Goal: Information Seeking & Learning: Find specific fact

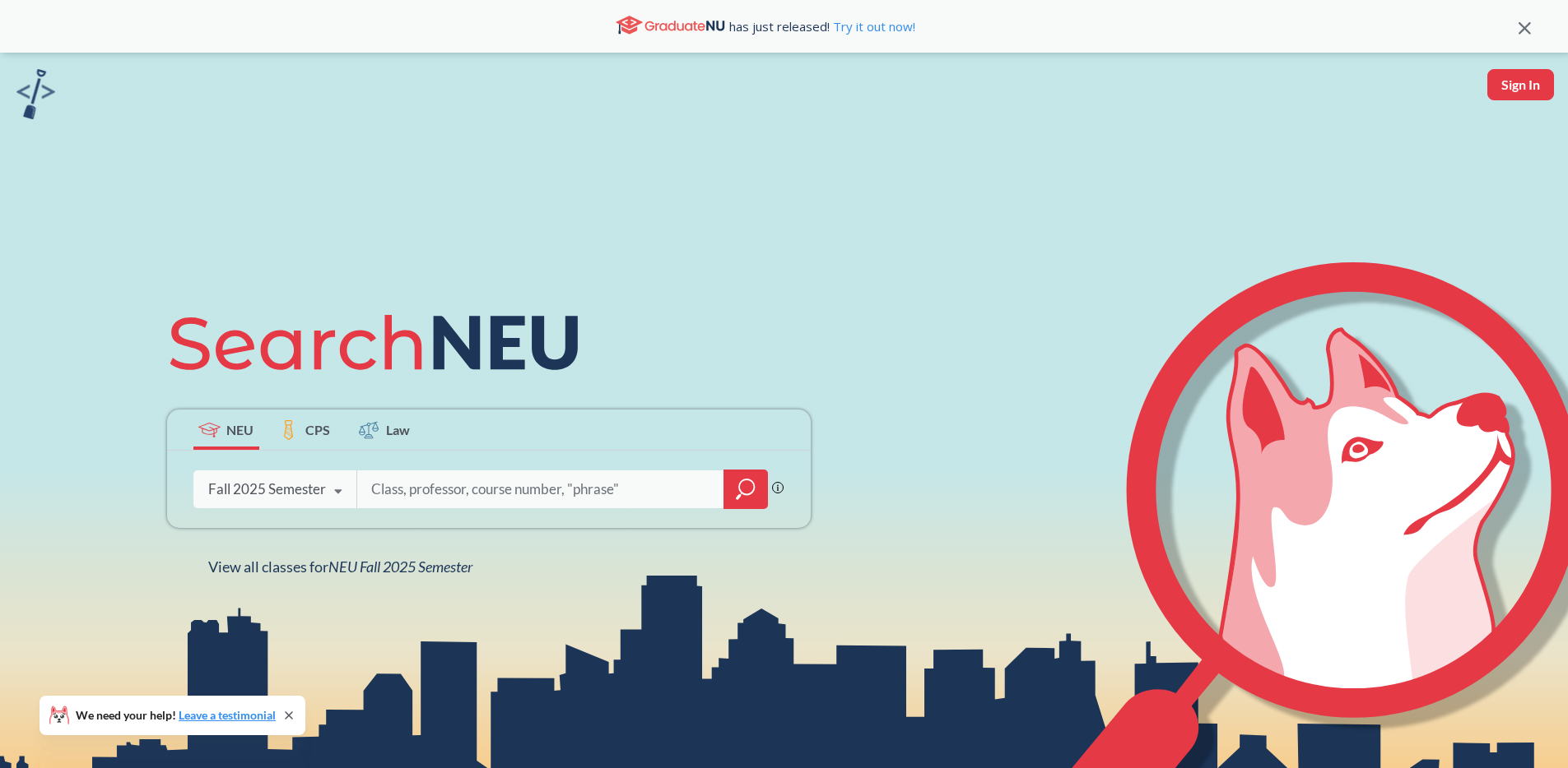
click at [436, 485] on input "search" at bounding box center [540, 489] width 342 height 35
type input "EECE2323"
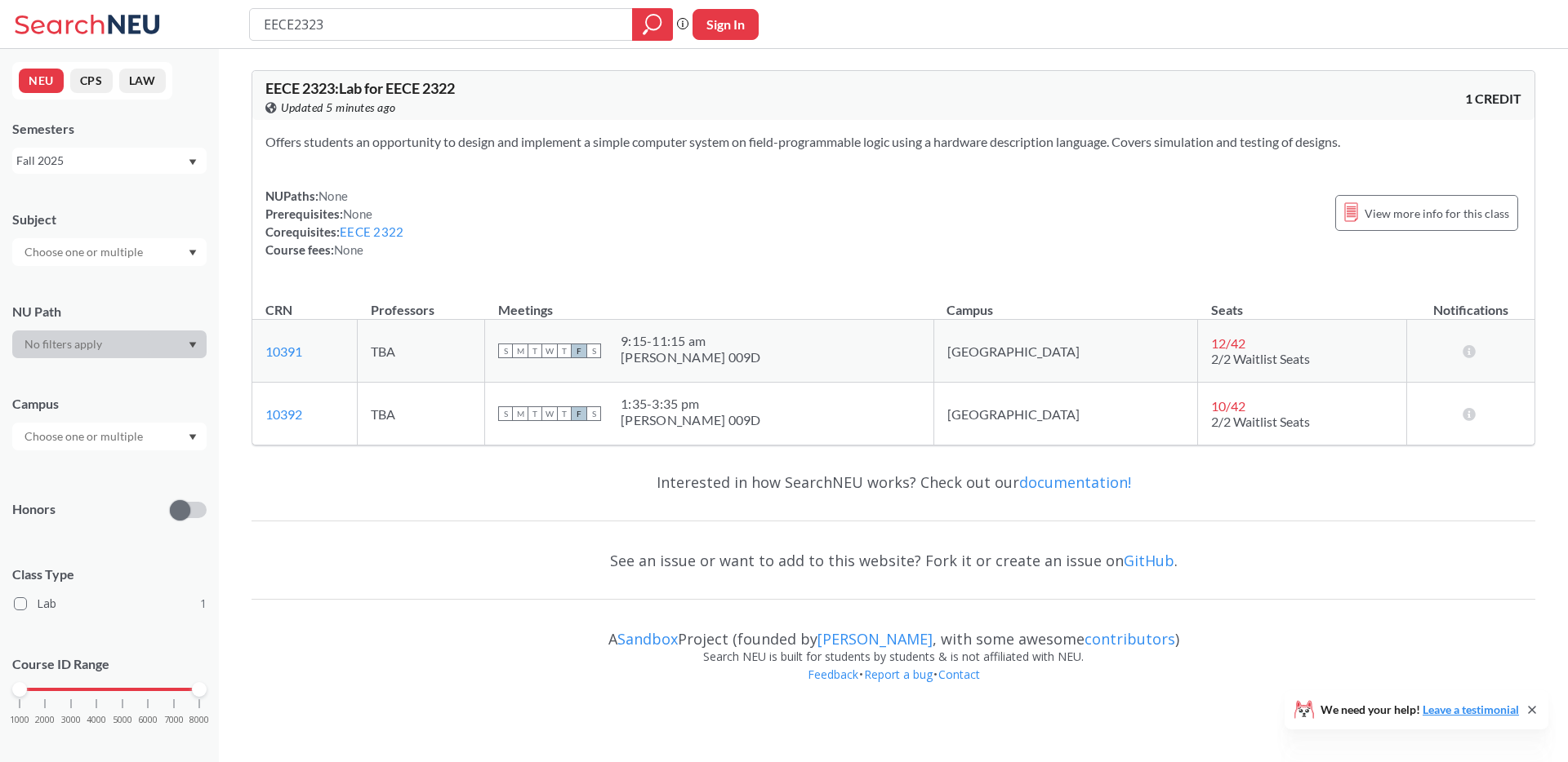
click at [351, 572] on div "See an issue or want to add to this website? Fork it or create an issue on GitH…" at bounding box center [894, 560] width 1284 height 47
drag, startPoint x: 359, startPoint y: 26, endPoint x: 245, endPoint y: 18, distance: 114.3
click at [246, 18] on div "EECE2323 Phrase search guarantees the exact search appears in the results. Ex. …" at bounding box center [784, 24] width 1568 height 49
type input "CS 7610"
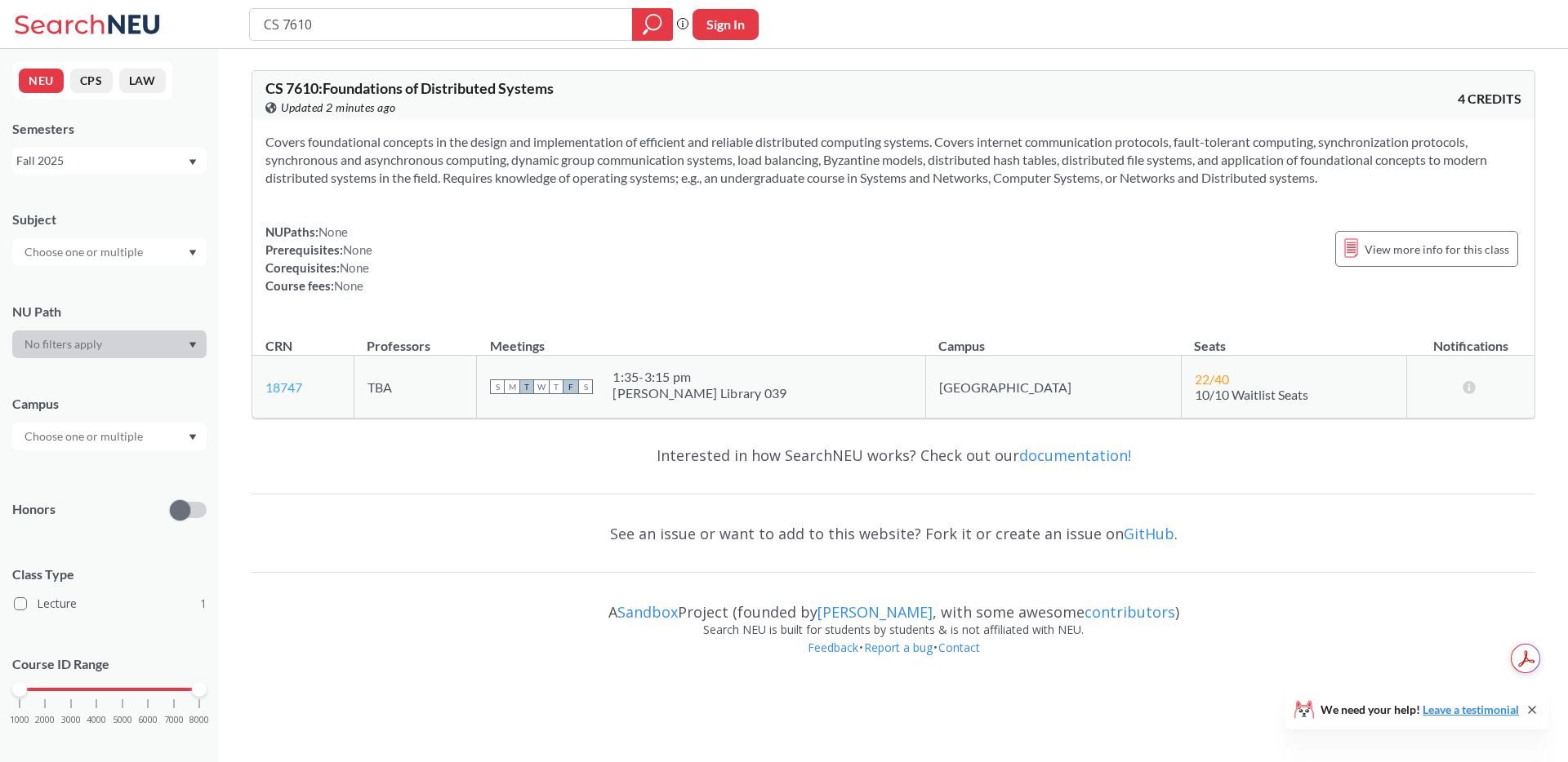
click at [294, 389] on link "18747" at bounding box center [284, 387] width 37 height 16
drag, startPoint x: 345, startPoint y: 30, endPoint x: 72, endPoint y: -8, distance: 275.6
click at [72, 0] on html "CS 7610 Phrase search guarantees the exact search appears in the results. Ex. I…" at bounding box center [784, 381] width 1568 height 762
type input "[PERSON_NAME]"
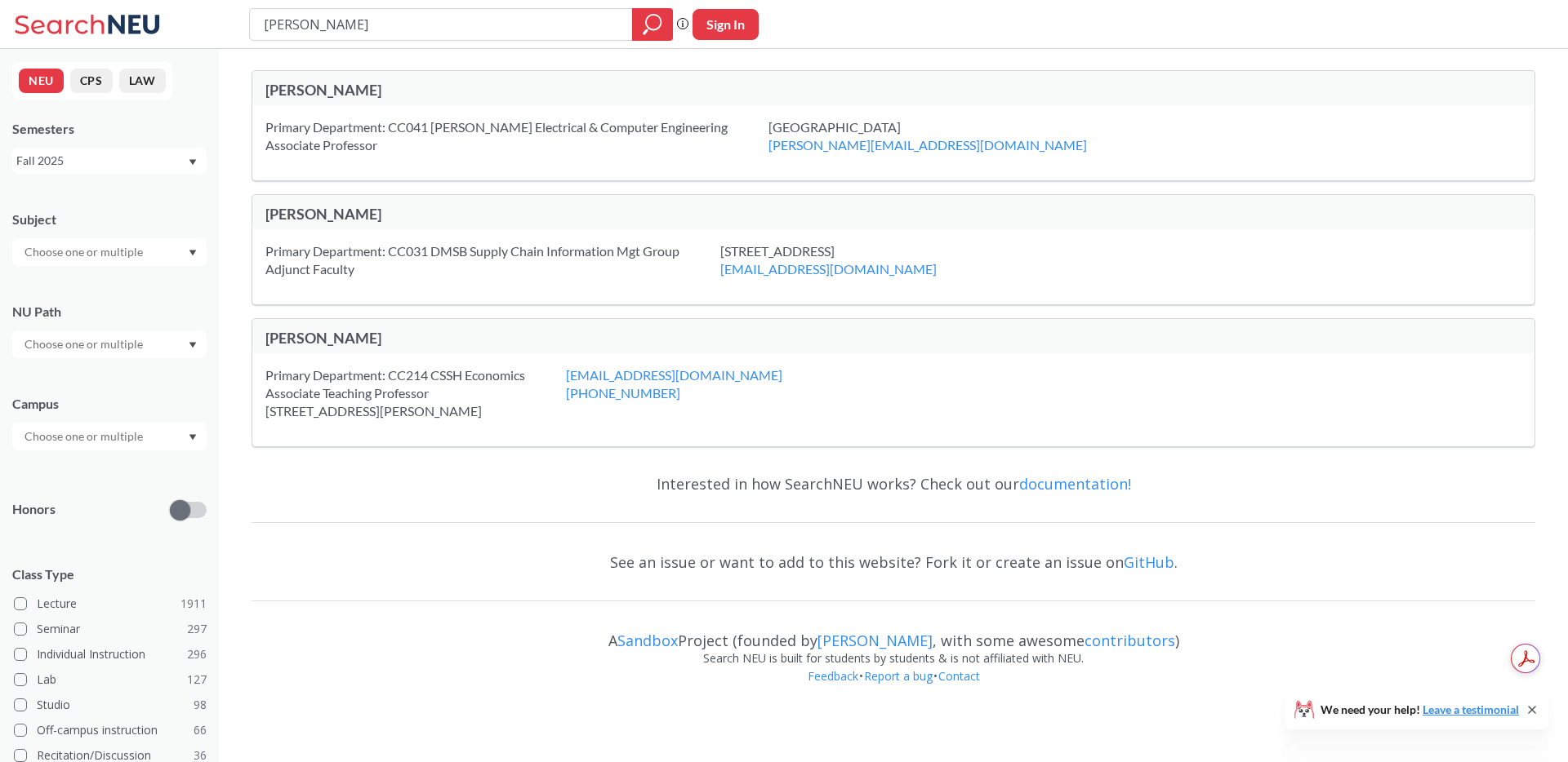
drag, startPoint x: 347, startPoint y: 22, endPoint x: 182, endPoint y: -16, distance: 169.3
click at [182, 0] on html "[PERSON_NAME] Phrase search guarantees the exact search appears in the results.…" at bounding box center [784, 381] width 1568 height 762
type input "EECE 2322"
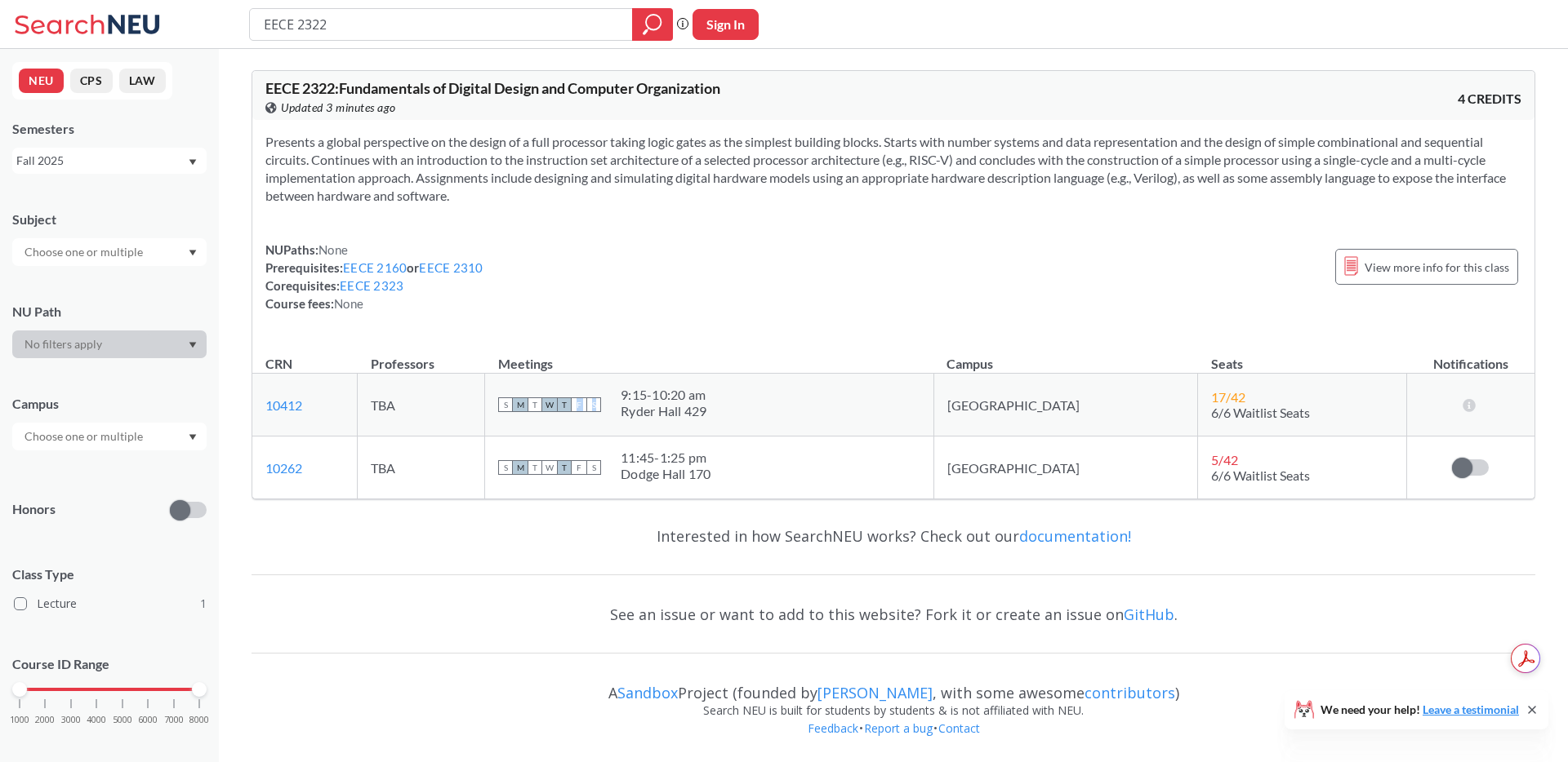
drag, startPoint x: 779, startPoint y: 396, endPoint x: 711, endPoint y: 392, distance: 68.1
click at [647, 384] on td "S M T W T F S 9:15 - 10:20 am Ryder Hall 429" at bounding box center [710, 405] width 449 height 63
click at [800, 413] on div "S M T W T F S 9:15 - 10:20 am Ryder Hall 429" at bounding box center [709, 405] width 422 height 36
